Goal: Information Seeking & Learning: Learn about a topic

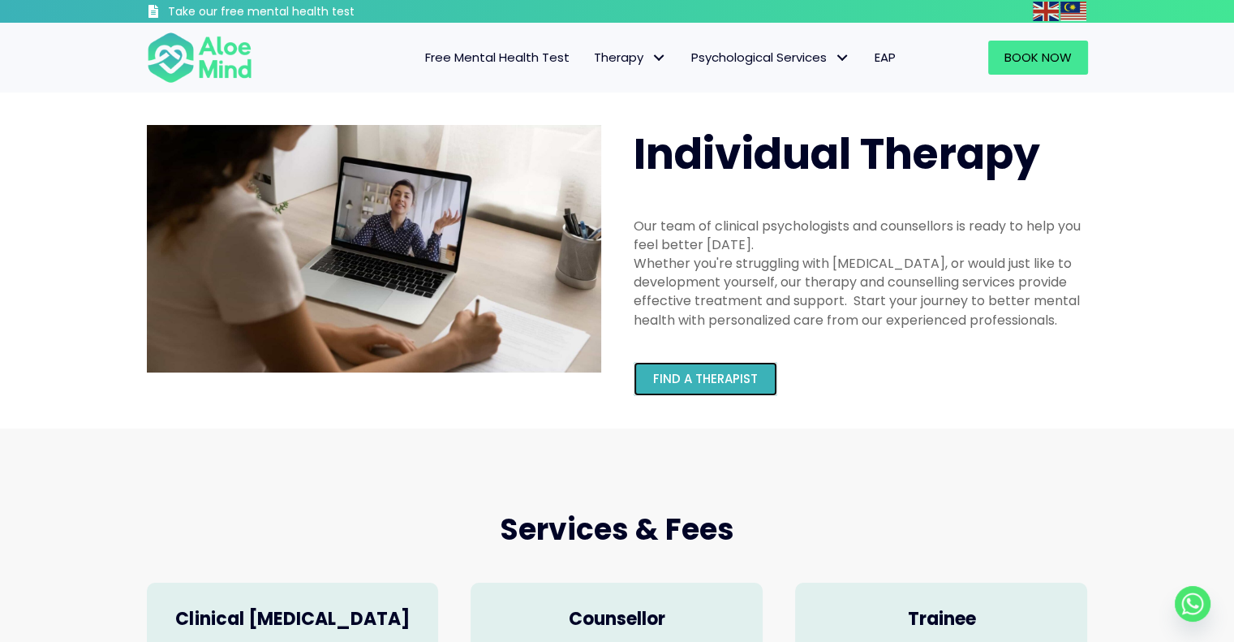
click at [679, 385] on span "Find a therapist" at bounding box center [705, 378] width 105 height 17
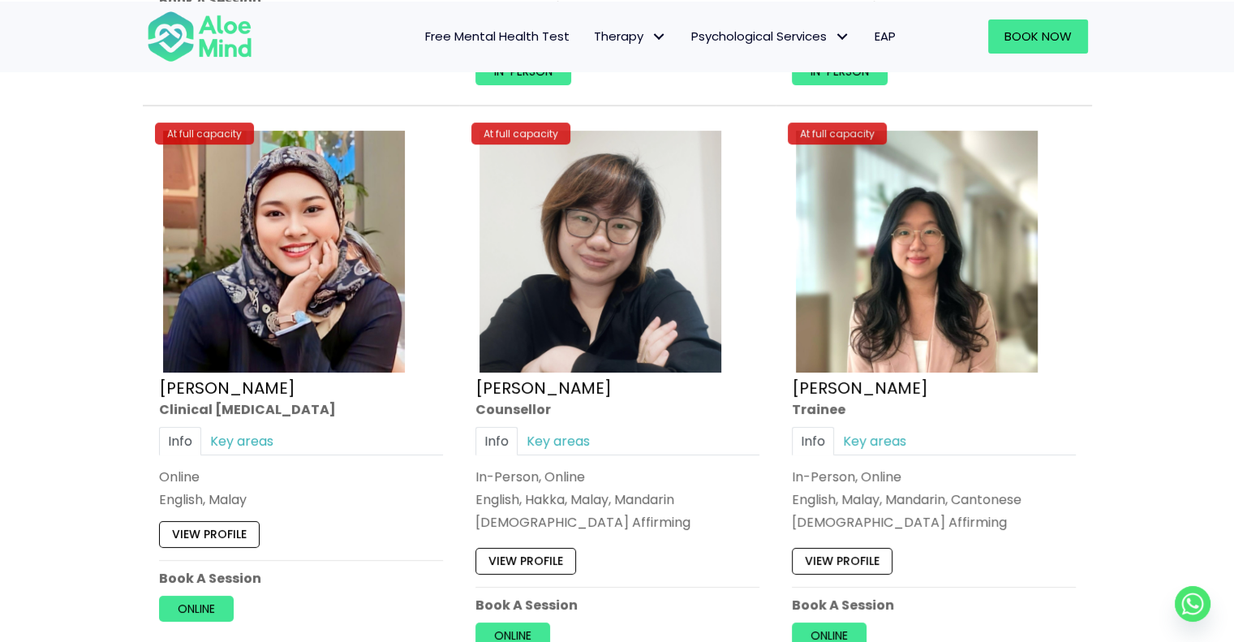
scroll to position [6735, 0]
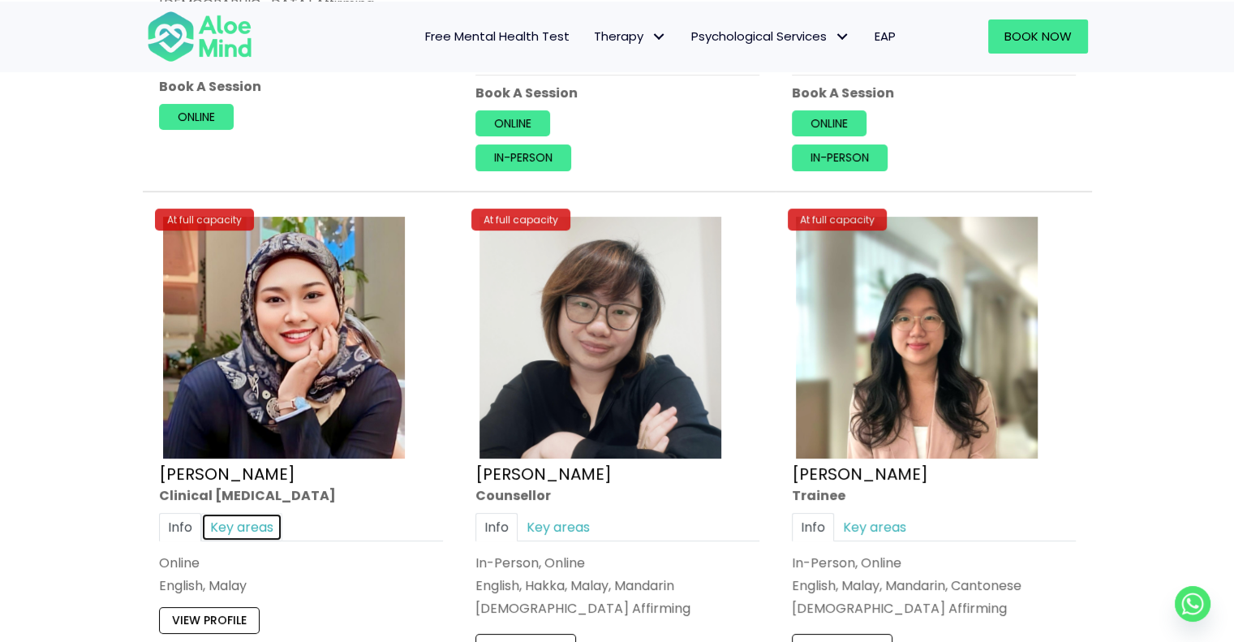
click at [264, 522] on link "Key areas" at bounding box center [241, 527] width 81 height 28
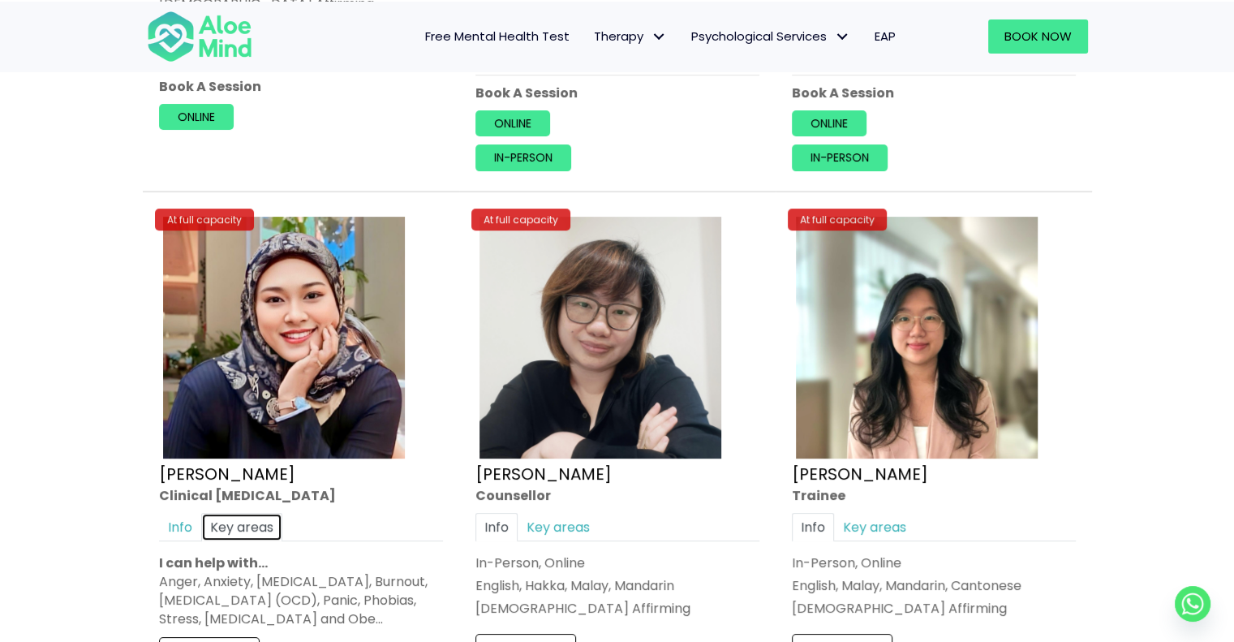
scroll to position [6817, 0]
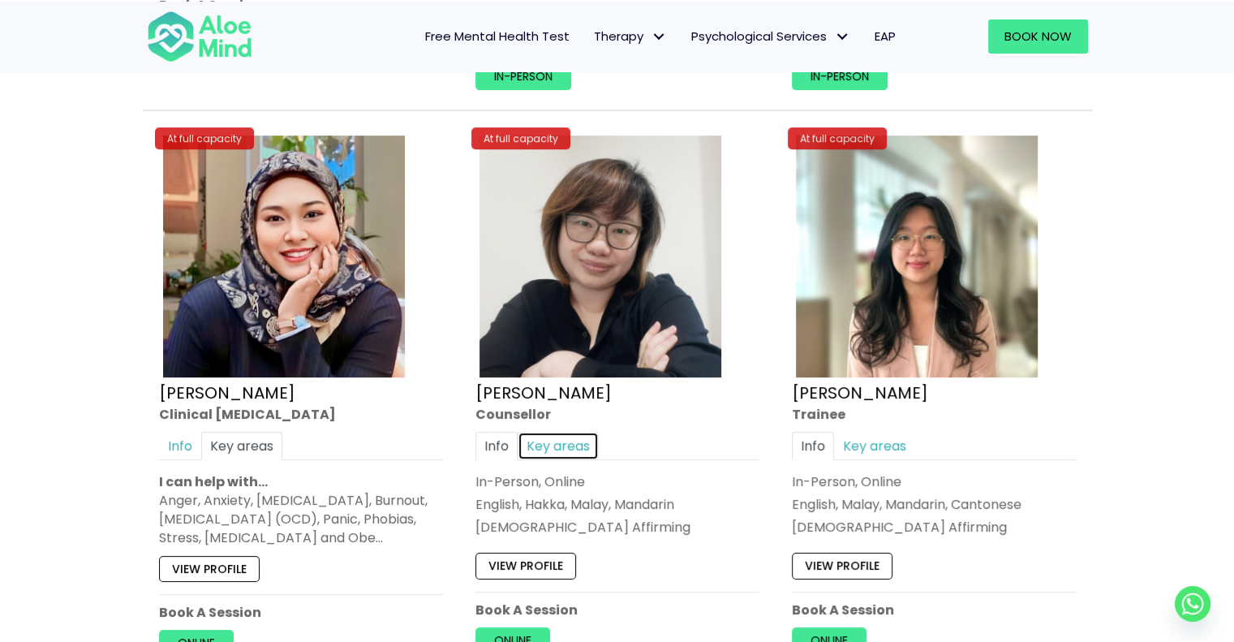
click at [567, 432] on link "Key areas" at bounding box center [558, 446] width 81 height 28
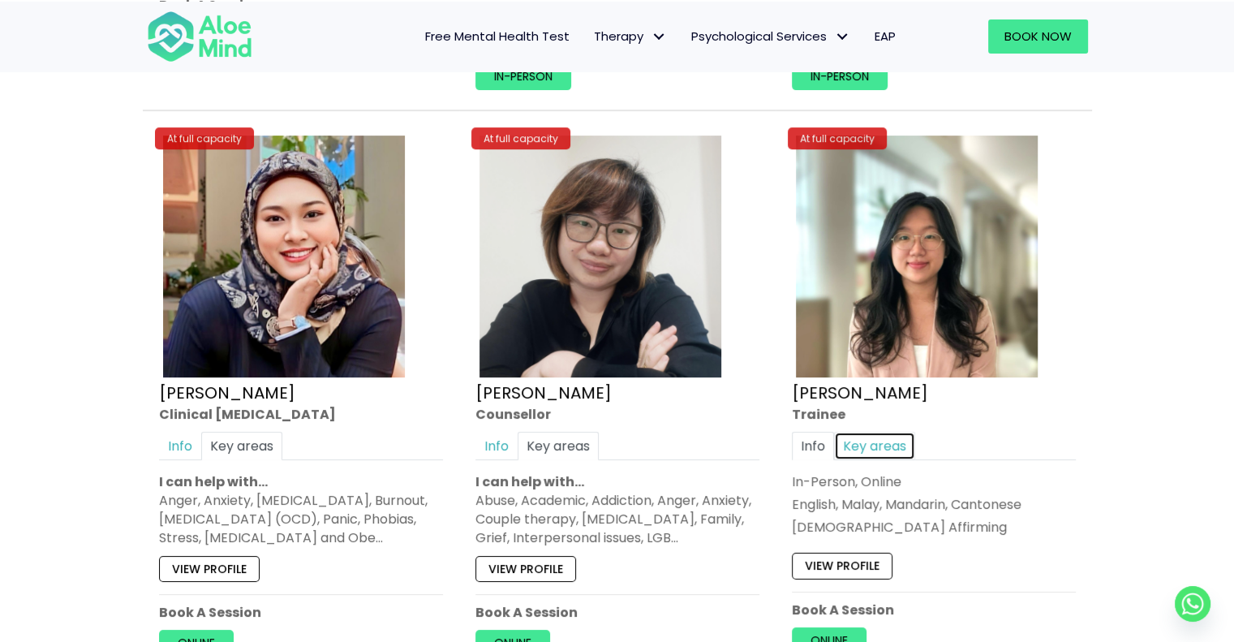
click at [870, 437] on link "Key areas" at bounding box center [874, 446] width 81 height 28
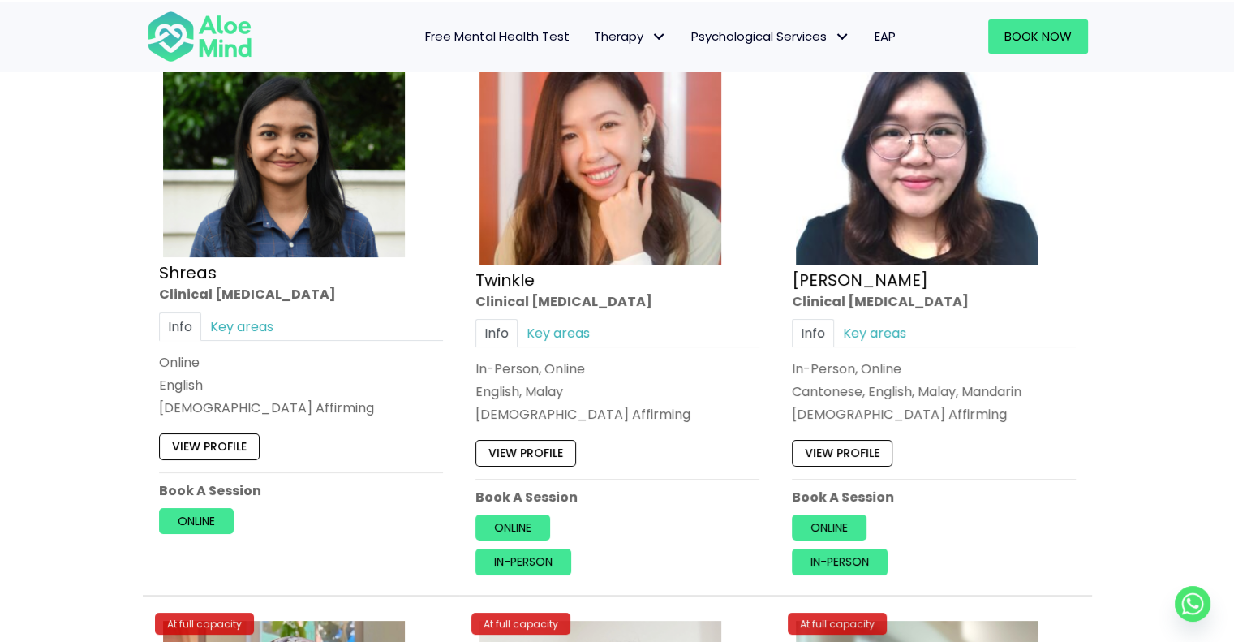
scroll to position [6167, 0]
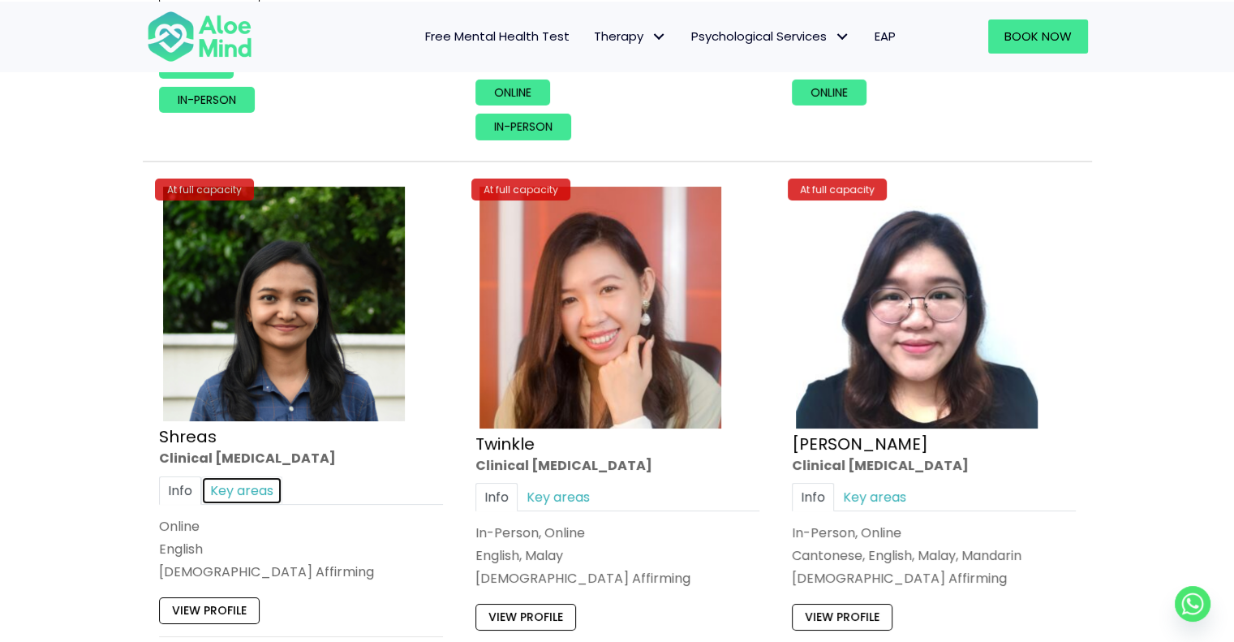
click at [276, 476] on link "Key areas" at bounding box center [241, 490] width 81 height 28
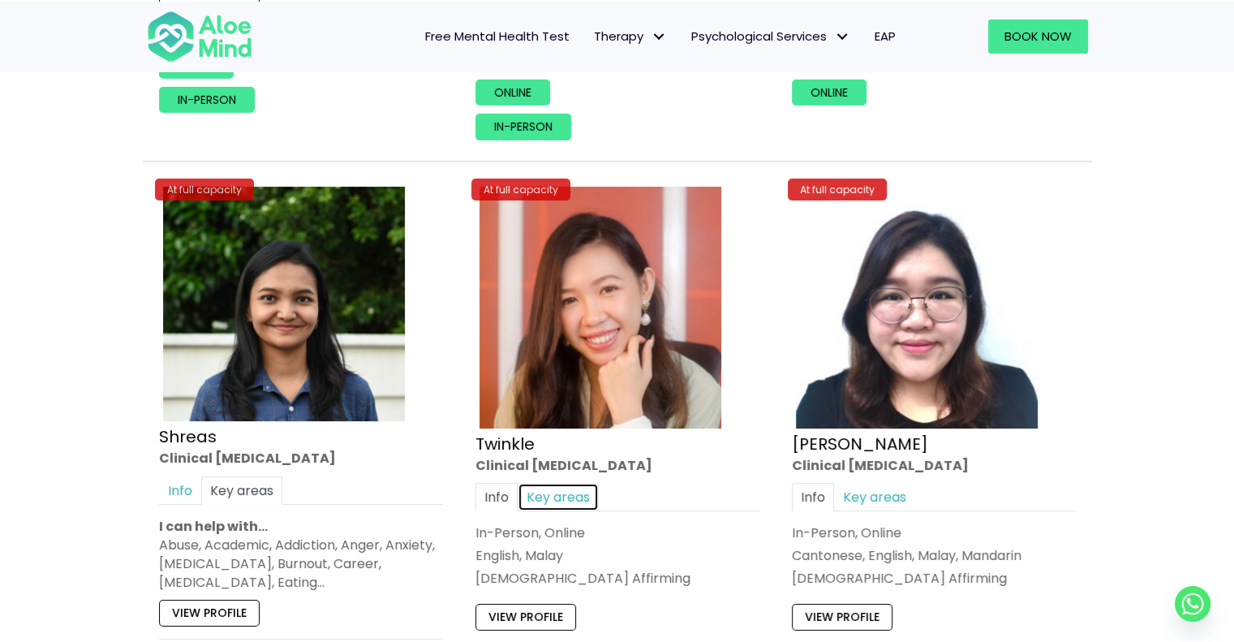
click at [541, 482] on link "Key areas" at bounding box center [558, 496] width 81 height 28
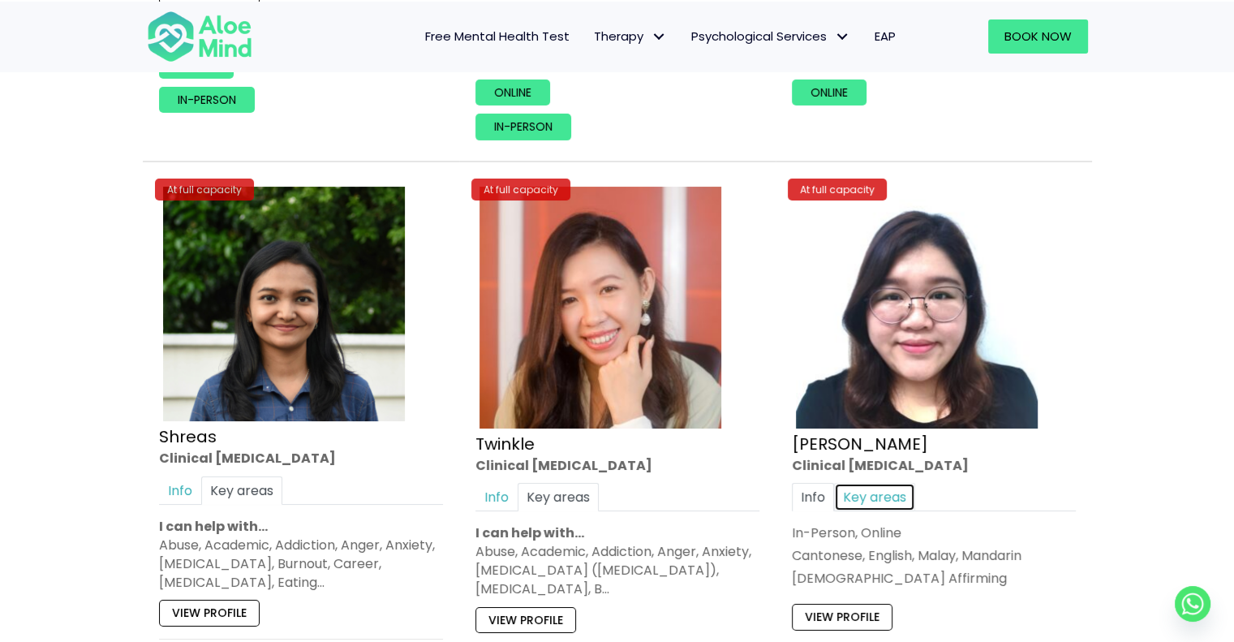
click at [893, 486] on link "Key areas" at bounding box center [874, 496] width 81 height 28
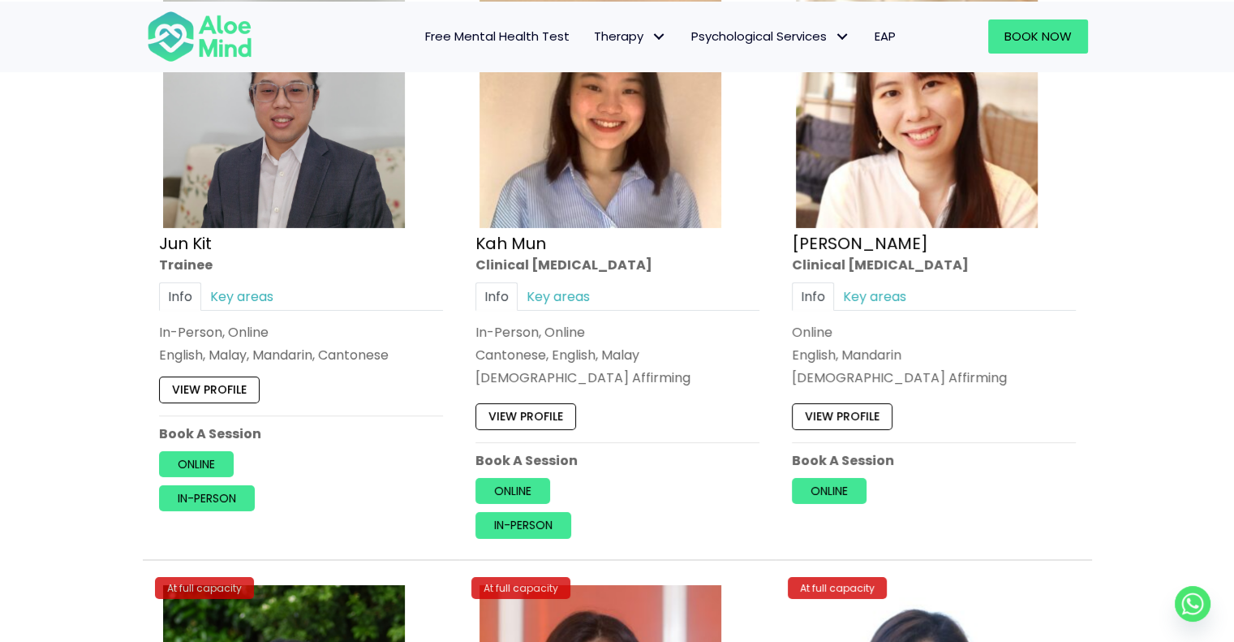
scroll to position [5762, 0]
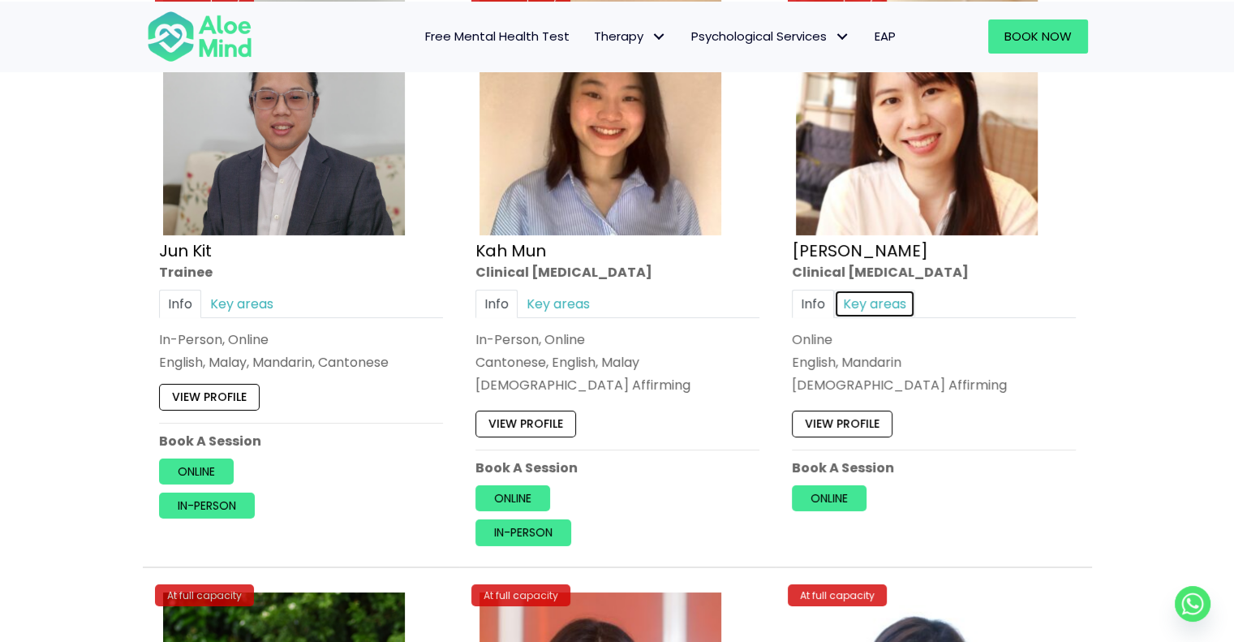
click at [864, 290] on link "Key areas" at bounding box center [874, 304] width 81 height 28
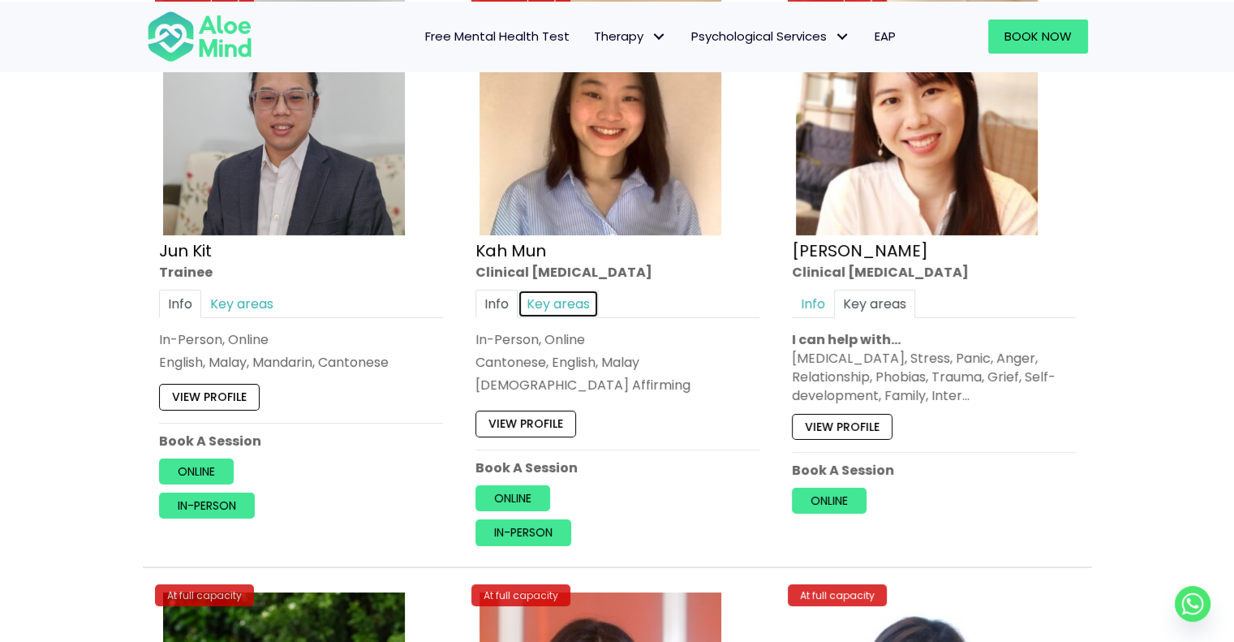
click at [553, 290] on link "Key areas" at bounding box center [558, 304] width 81 height 28
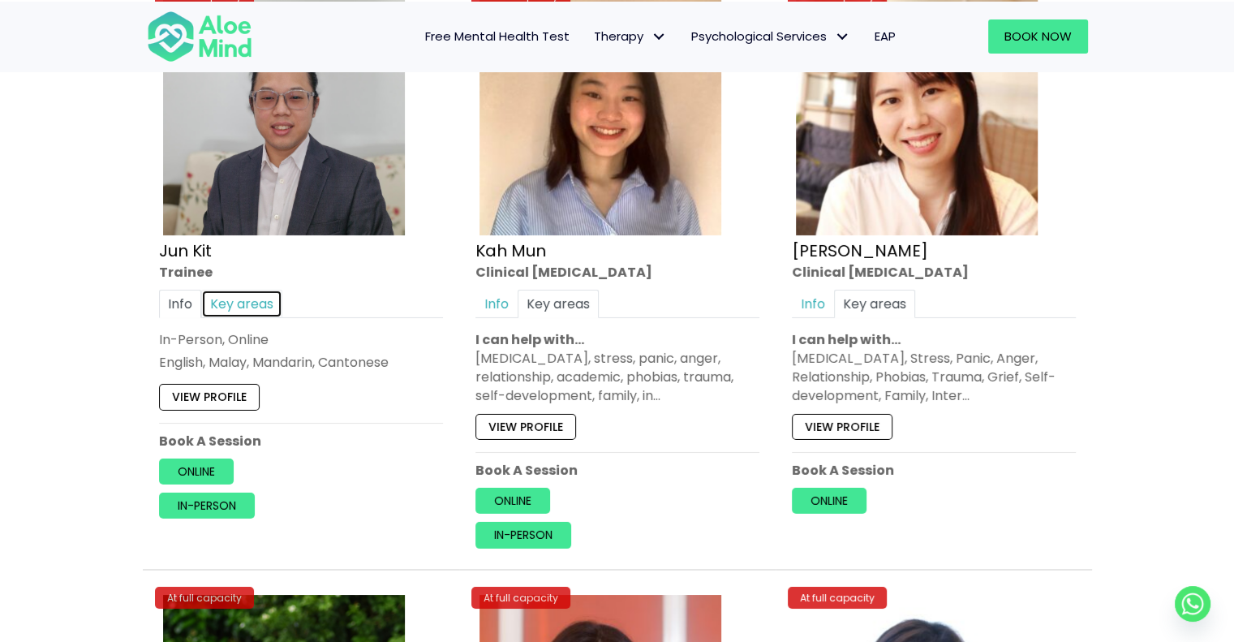
click at [254, 297] on link "Key areas" at bounding box center [241, 304] width 81 height 28
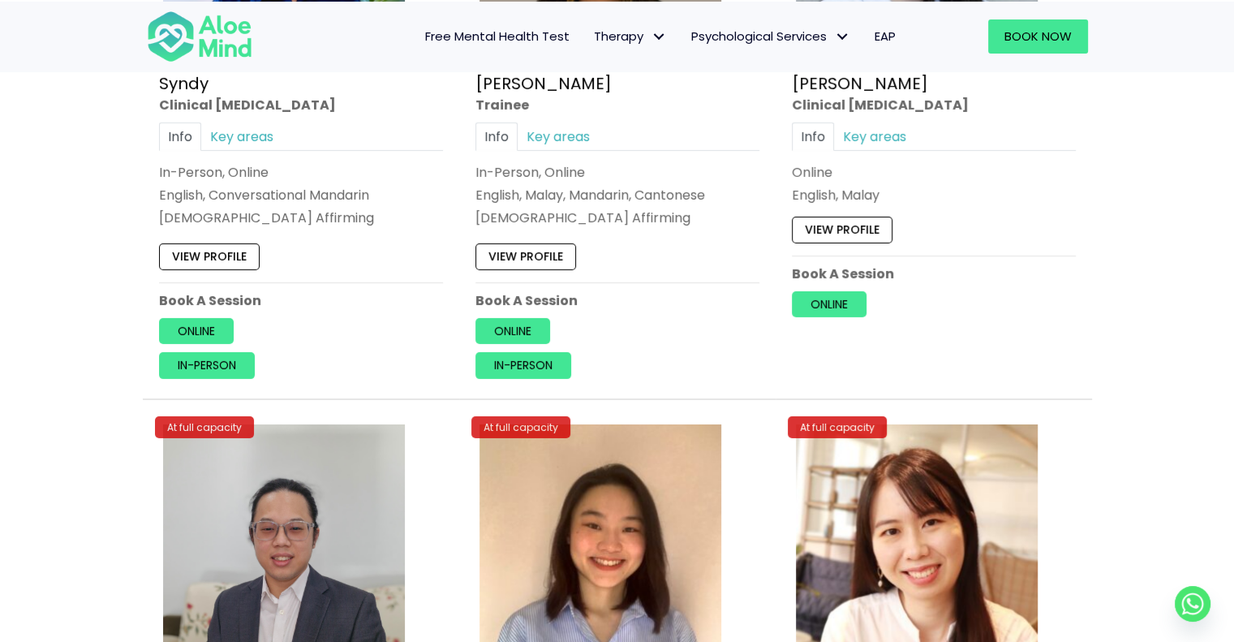
scroll to position [5112, 0]
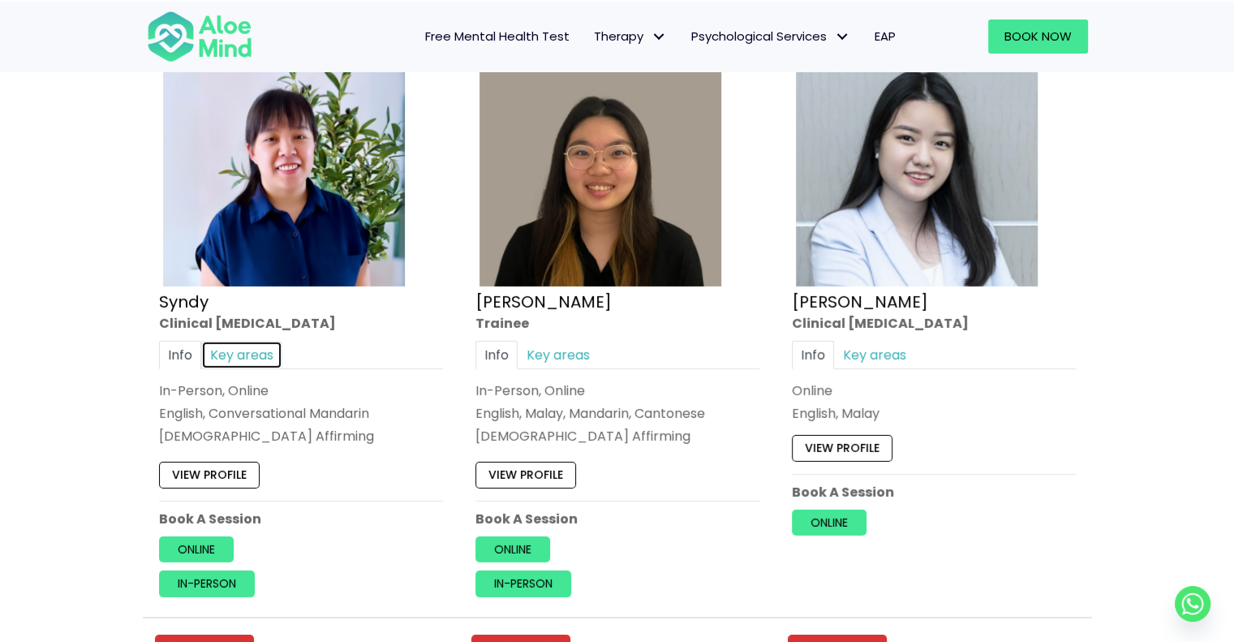
click at [266, 340] on link "Key areas" at bounding box center [241, 354] width 81 height 28
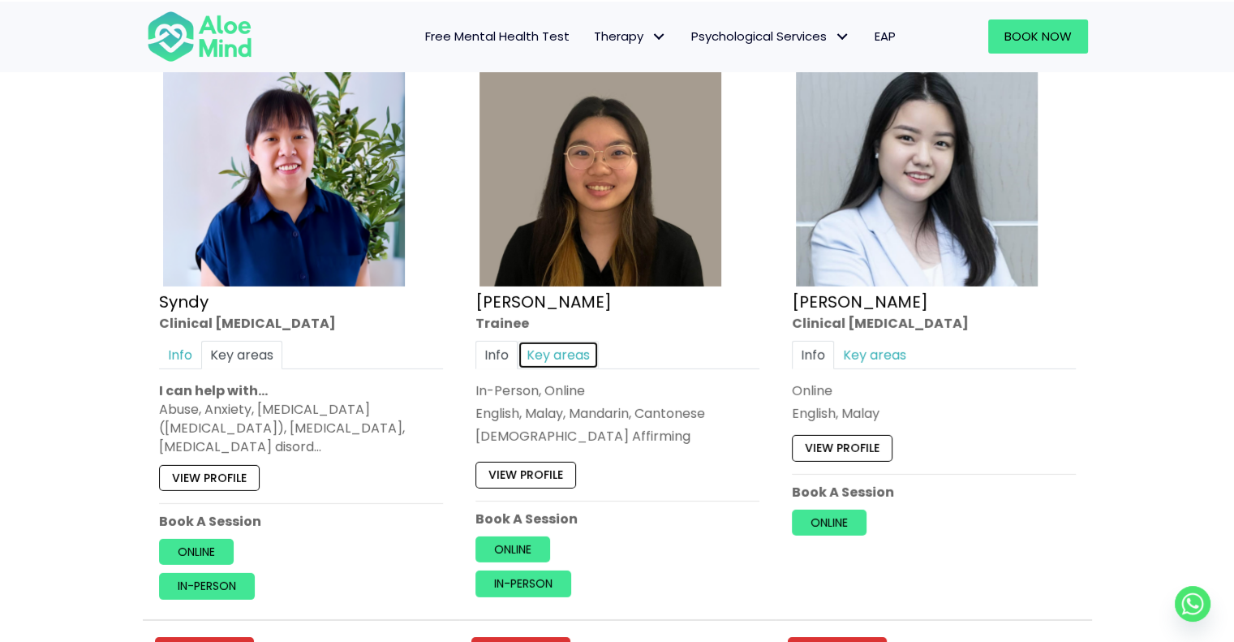
click at [553, 342] on link "Key areas" at bounding box center [558, 354] width 81 height 28
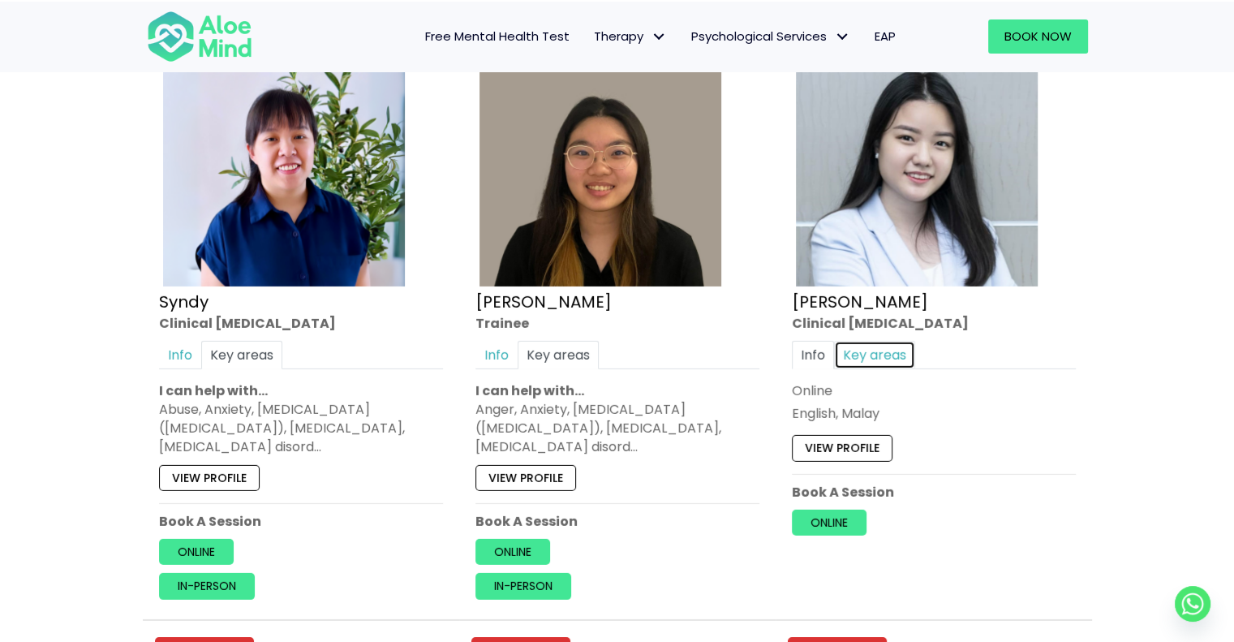
click at [885, 347] on link "Key areas" at bounding box center [874, 354] width 81 height 28
